Goal: Navigation & Orientation: Find specific page/section

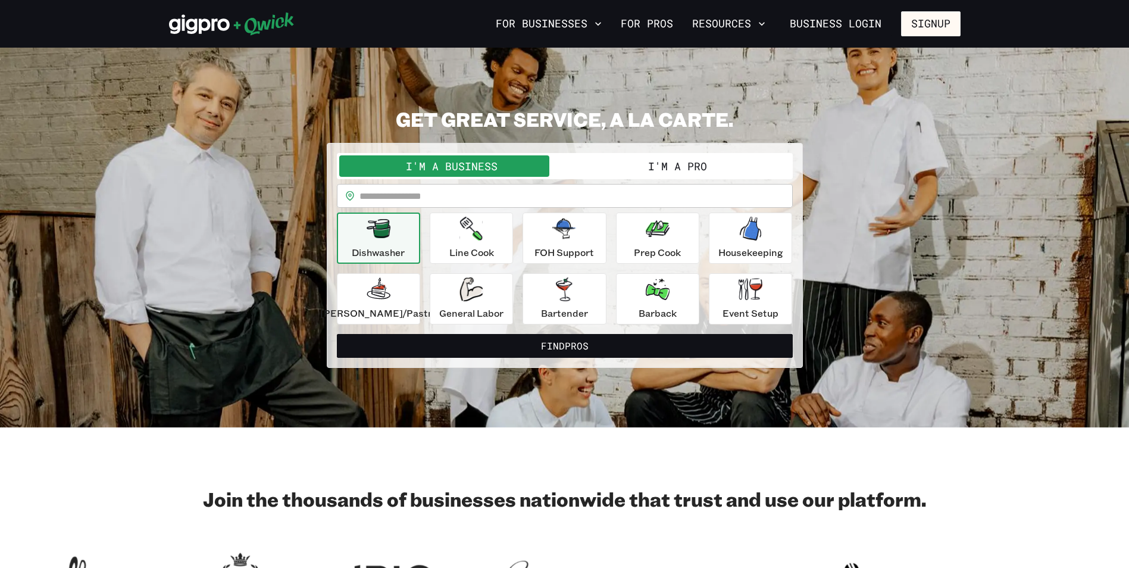
click at [386, 238] on icon "button" at bounding box center [379, 228] width 24 height 19
click at [383, 242] on div "Dishwasher" at bounding box center [378, 238] width 53 height 43
click at [925, 24] on button "Signup" at bounding box center [931, 23] width 60 height 25
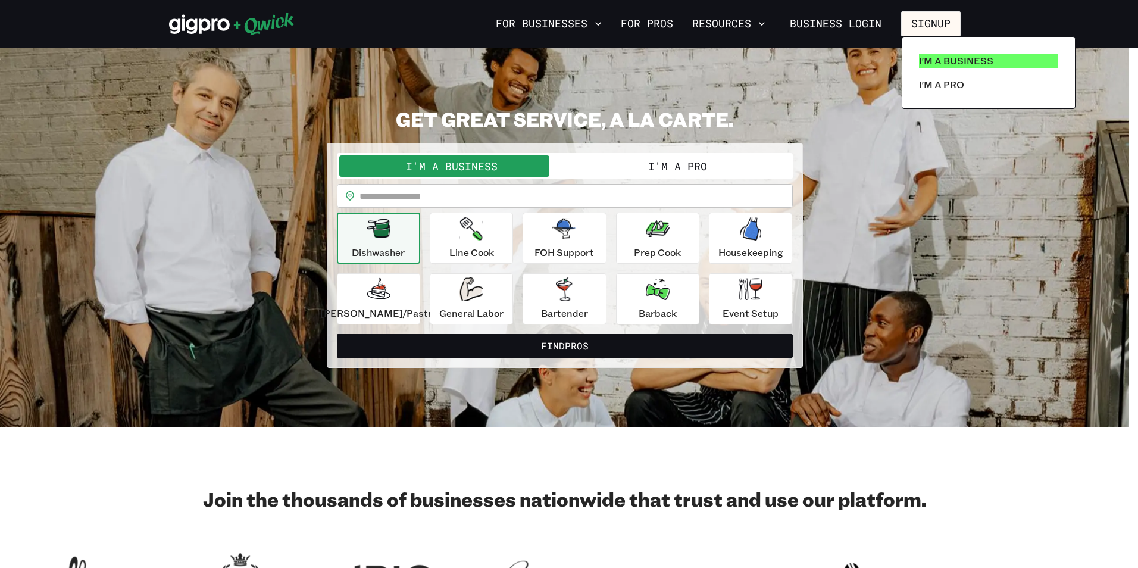
click at [930, 59] on p "I'm a Business" at bounding box center [956, 61] width 74 height 14
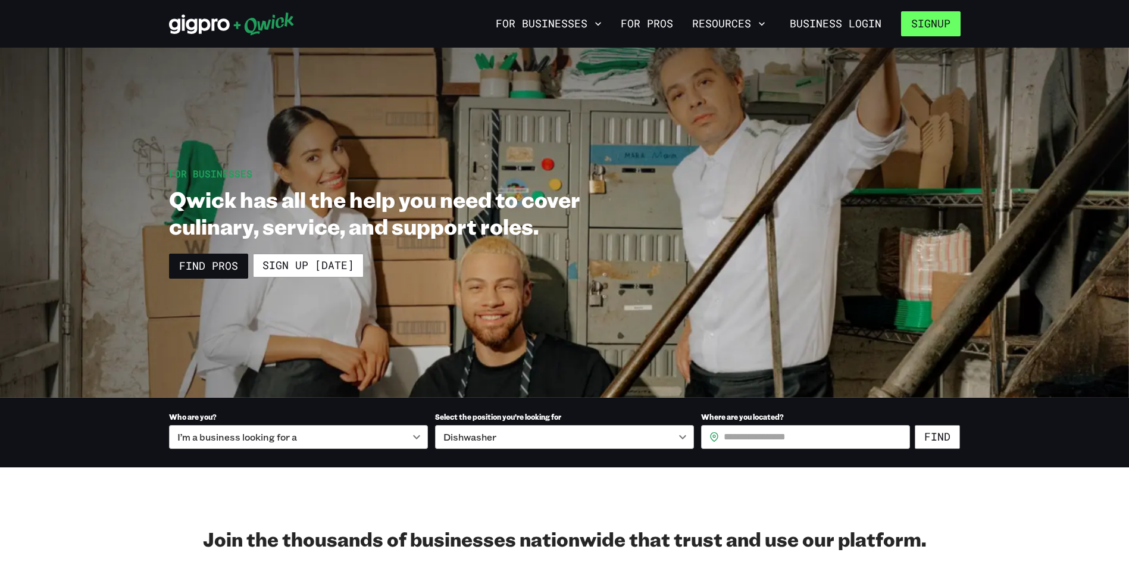
click at [932, 28] on button "Signup" at bounding box center [931, 23] width 60 height 25
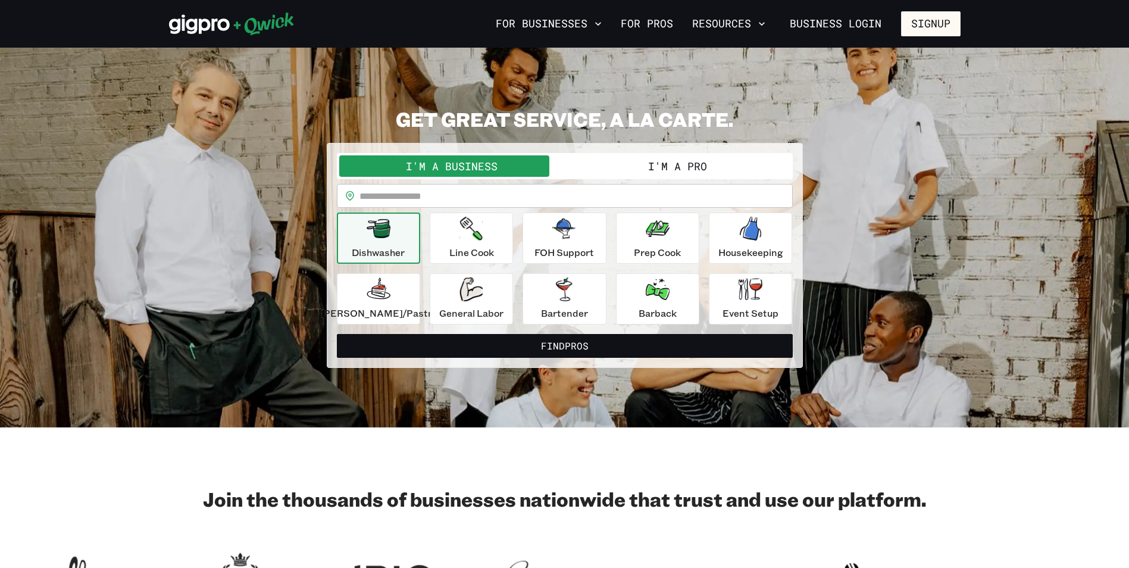
click at [460, 165] on button "I'm a Business" at bounding box center [452, 165] width 226 height 21
click at [402, 241] on div "Dishwasher" at bounding box center [378, 238] width 53 height 43
click at [653, 25] on link "For Pros" at bounding box center [647, 24] width 62 height 20
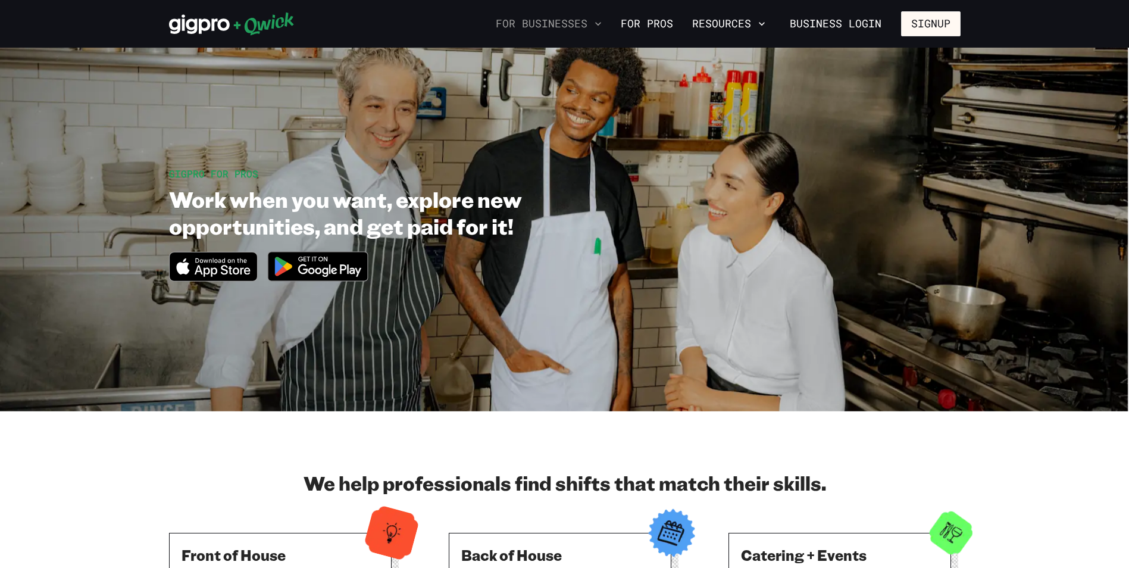
click at [552, 25] on button "For Businesses" at bounding box center [549, 24] width 116 height 20
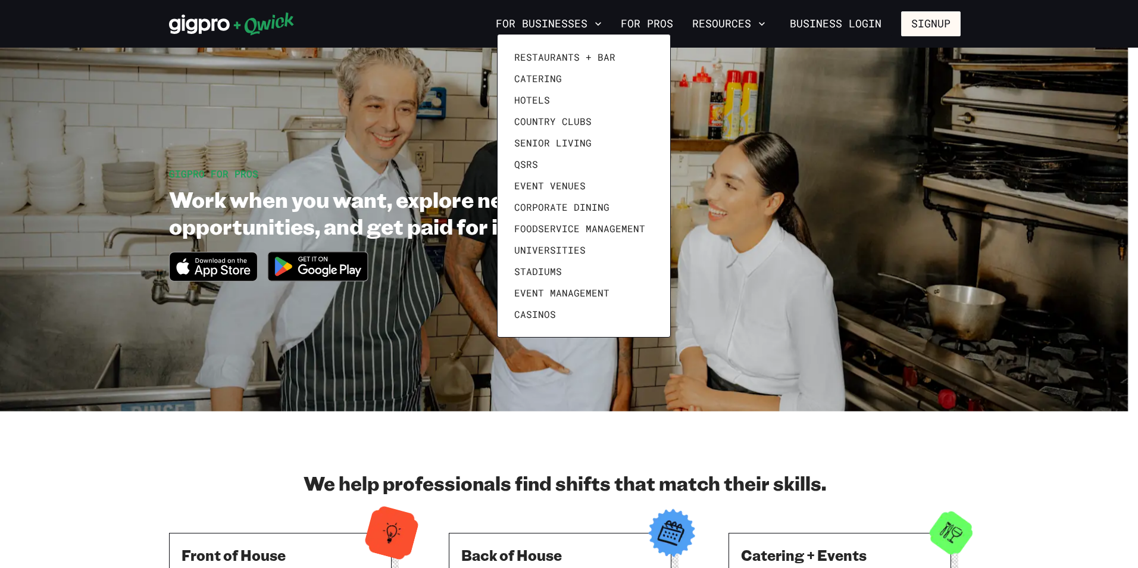
click at [826, 27] on div at bounding box center [569, 284] width 1138 height 568
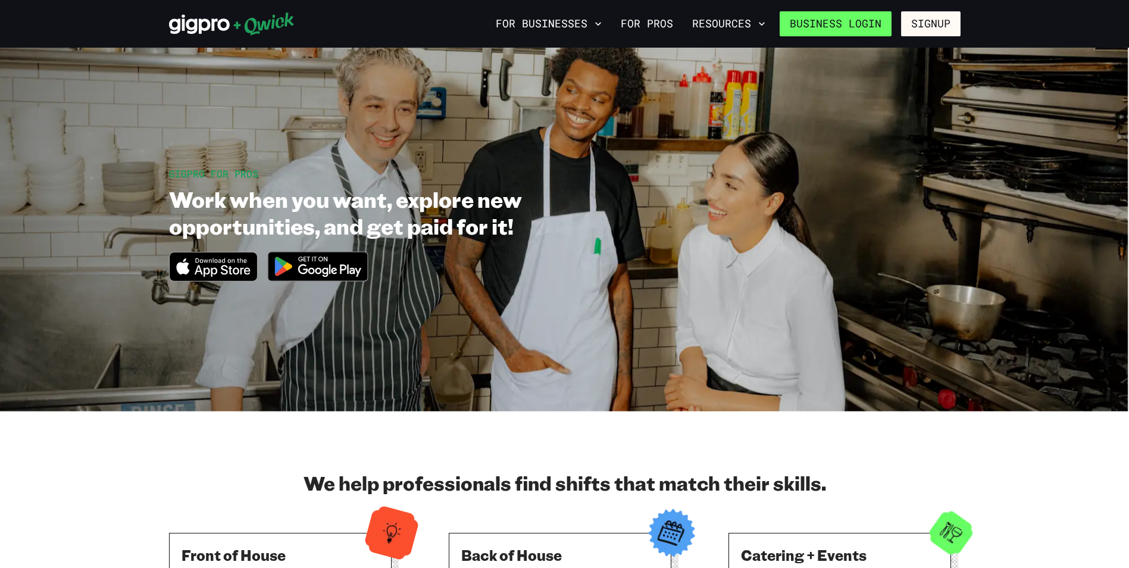
click at [869, 26] on link "Business Login" at bounding box center [836, 23] width 112 height 25
